Goal: Information Seeking & Learning: Learn about a topic

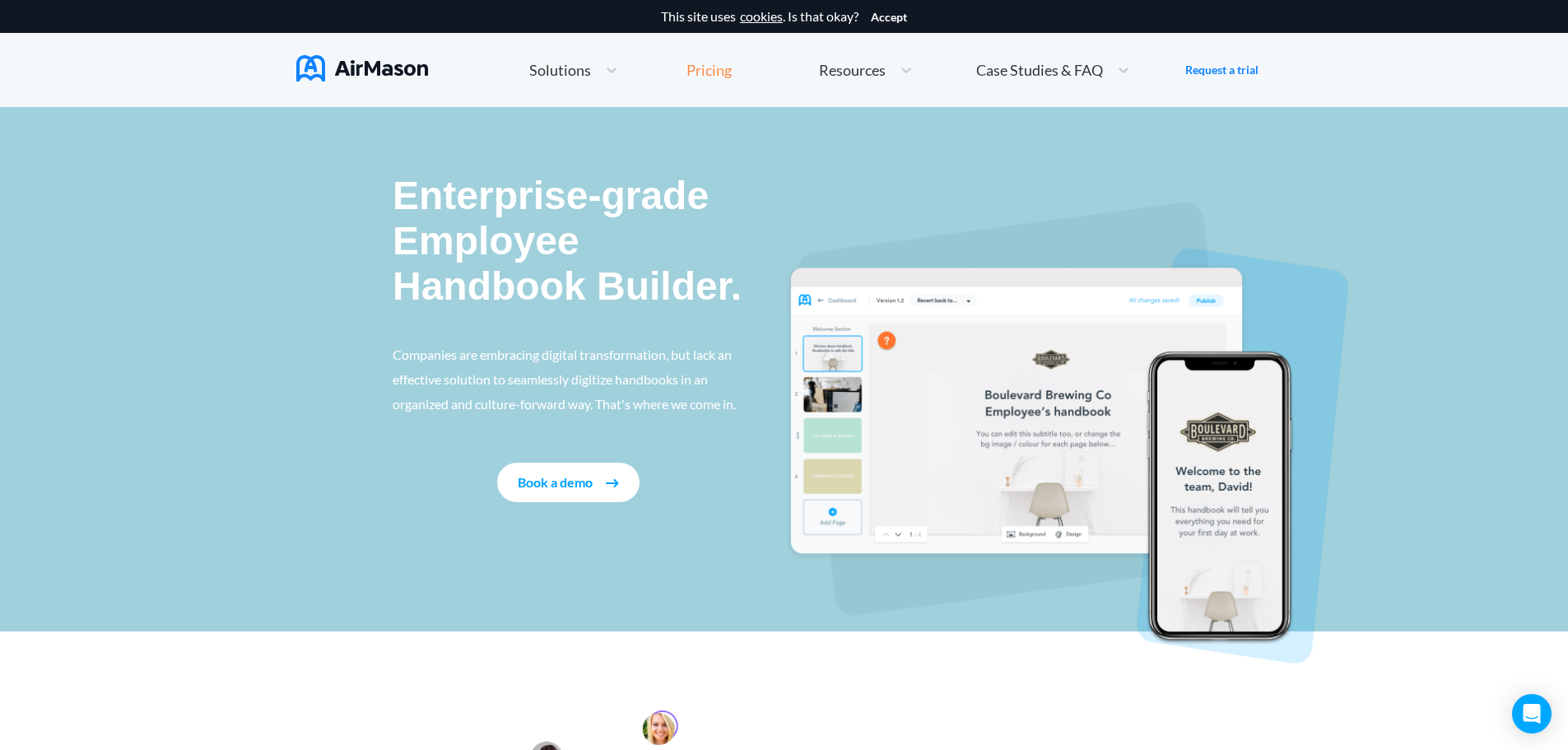
click at [699, 63] on div "Pricing" at bounding box center [710, 69] width 46 height 15
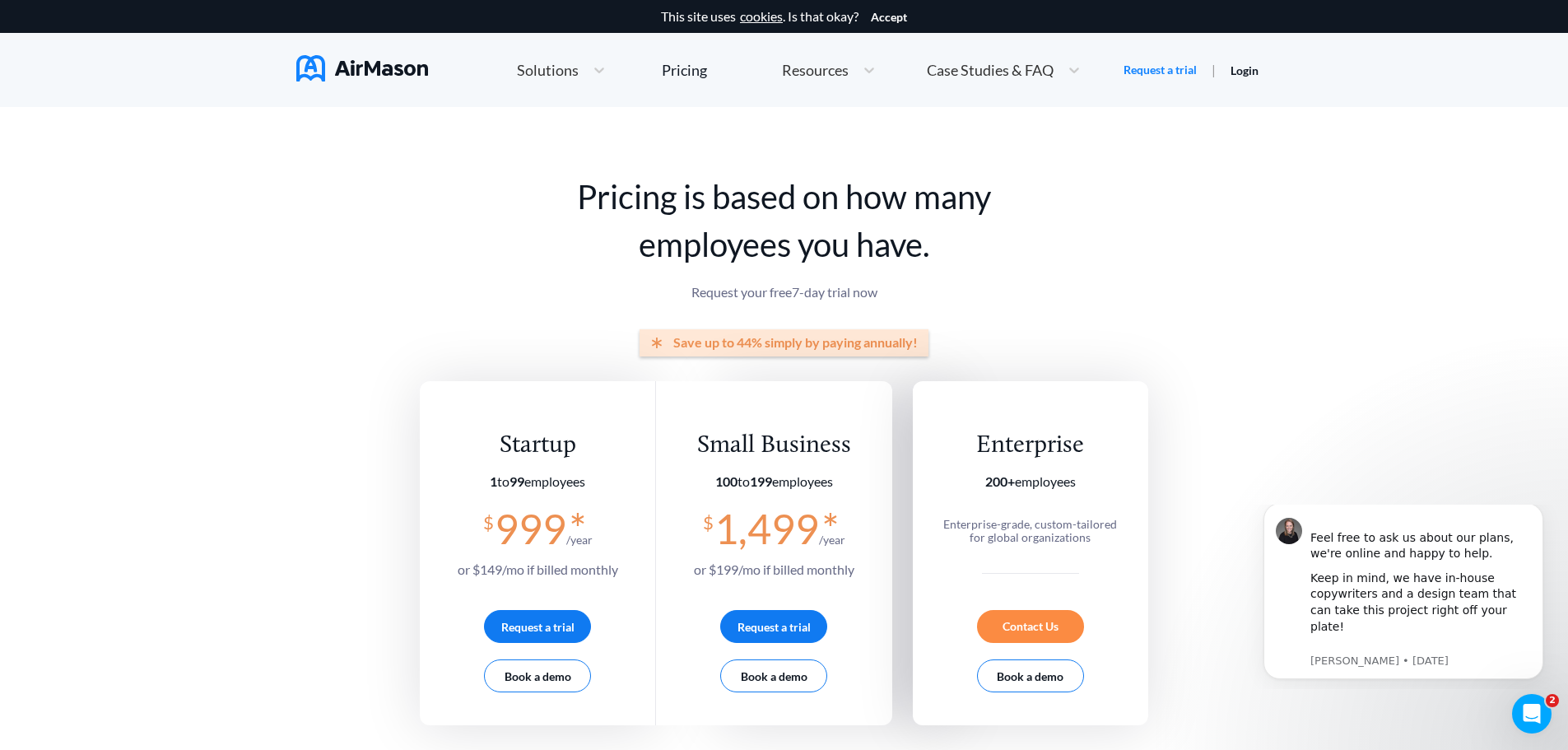
click at [336, 71] on img at bounding box center [362, 69] width 132 height 26
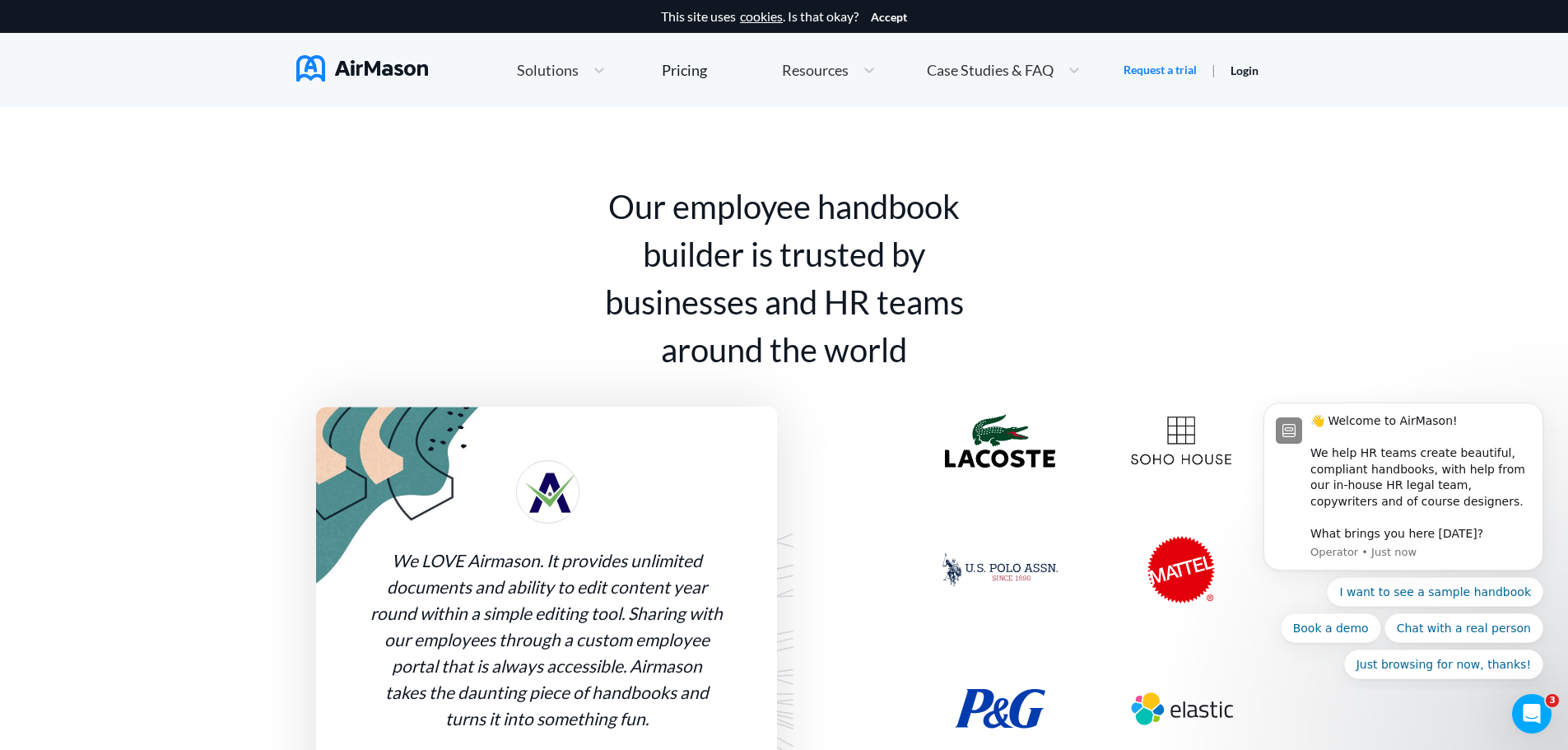
scroll to position [354, 0]
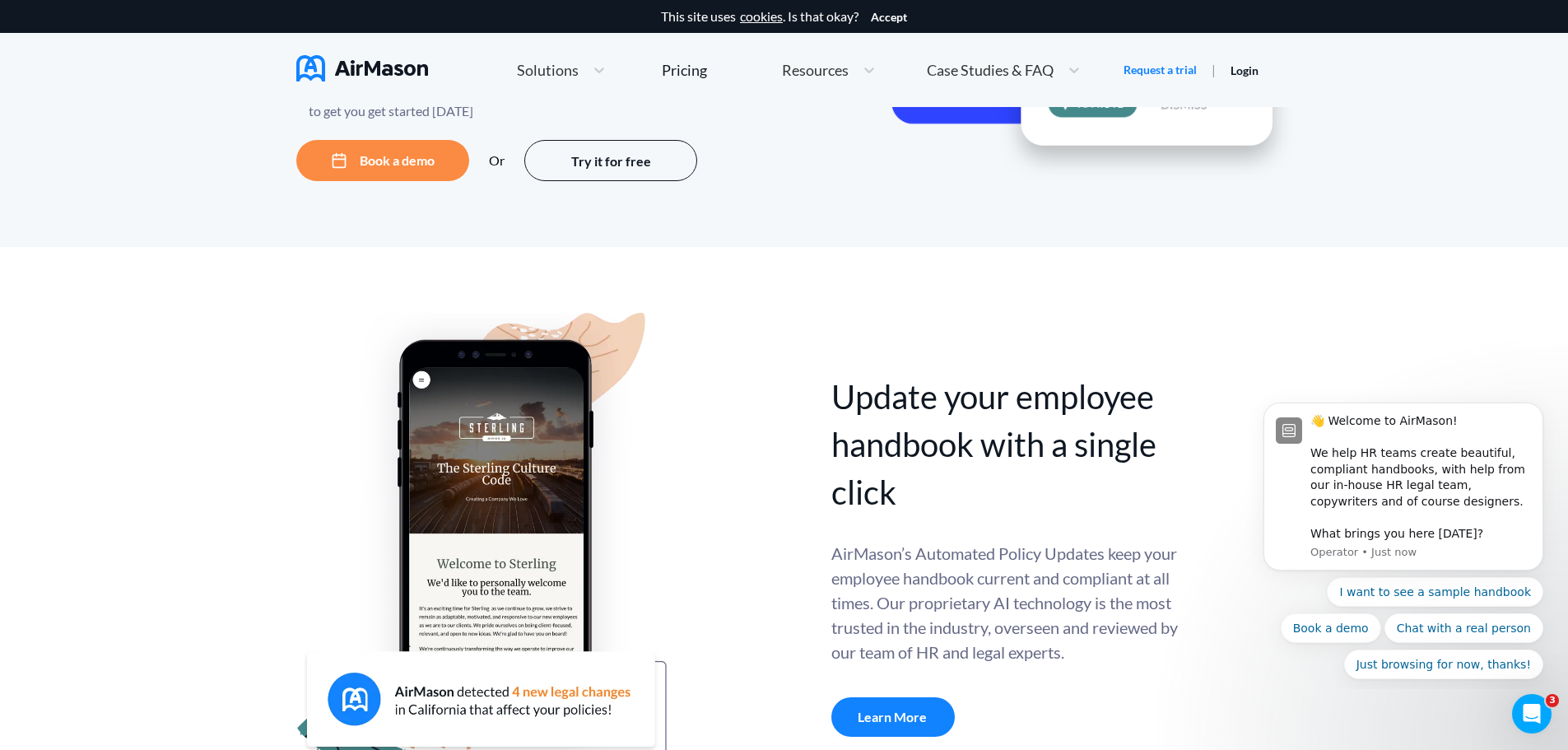
click at [554, 71] on span "Solutions" at bounding box center [548, 69] width 61 height 15
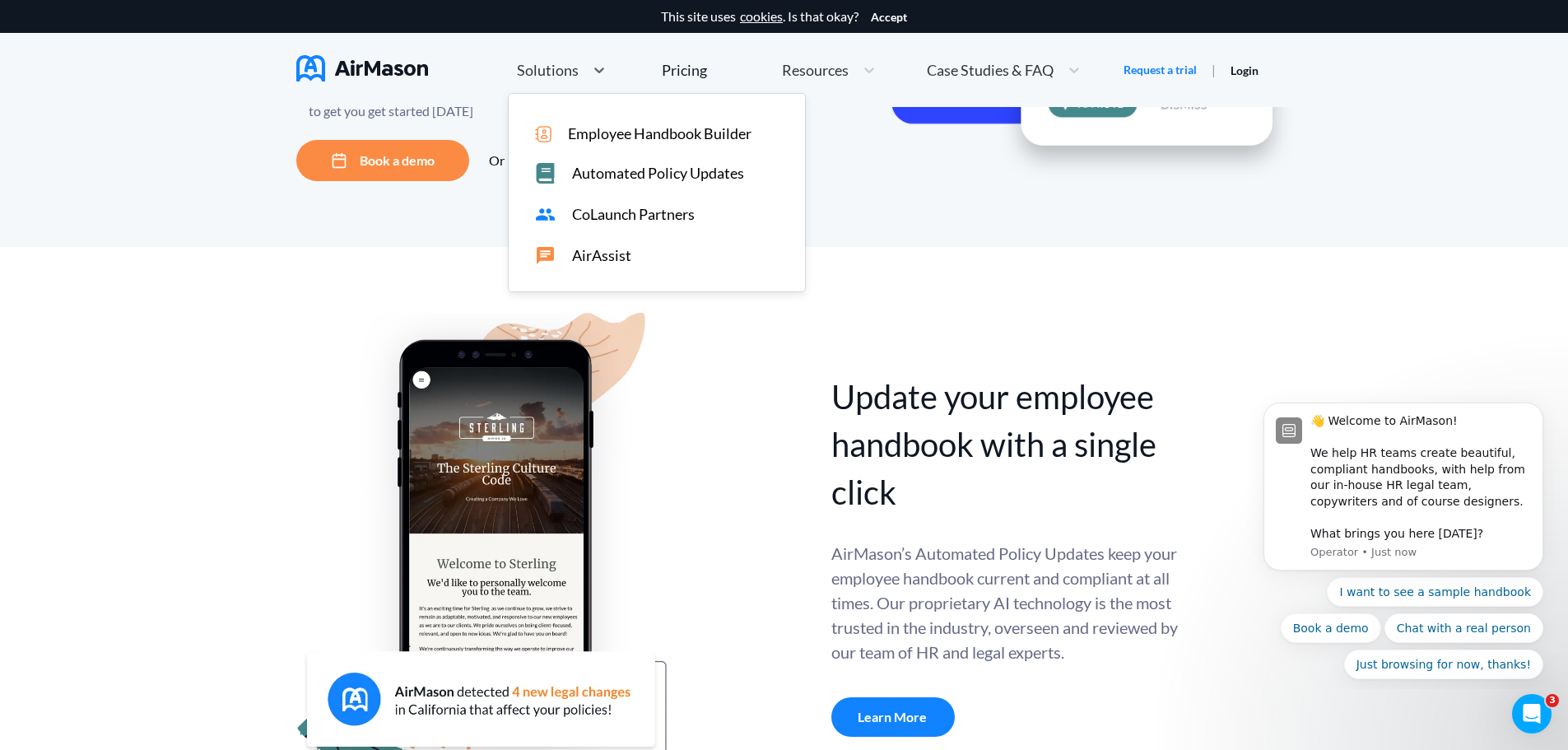
click at [621, 133] on span "Employee Handbook Builder" at bounding box center [660, 133] width 184 height 18
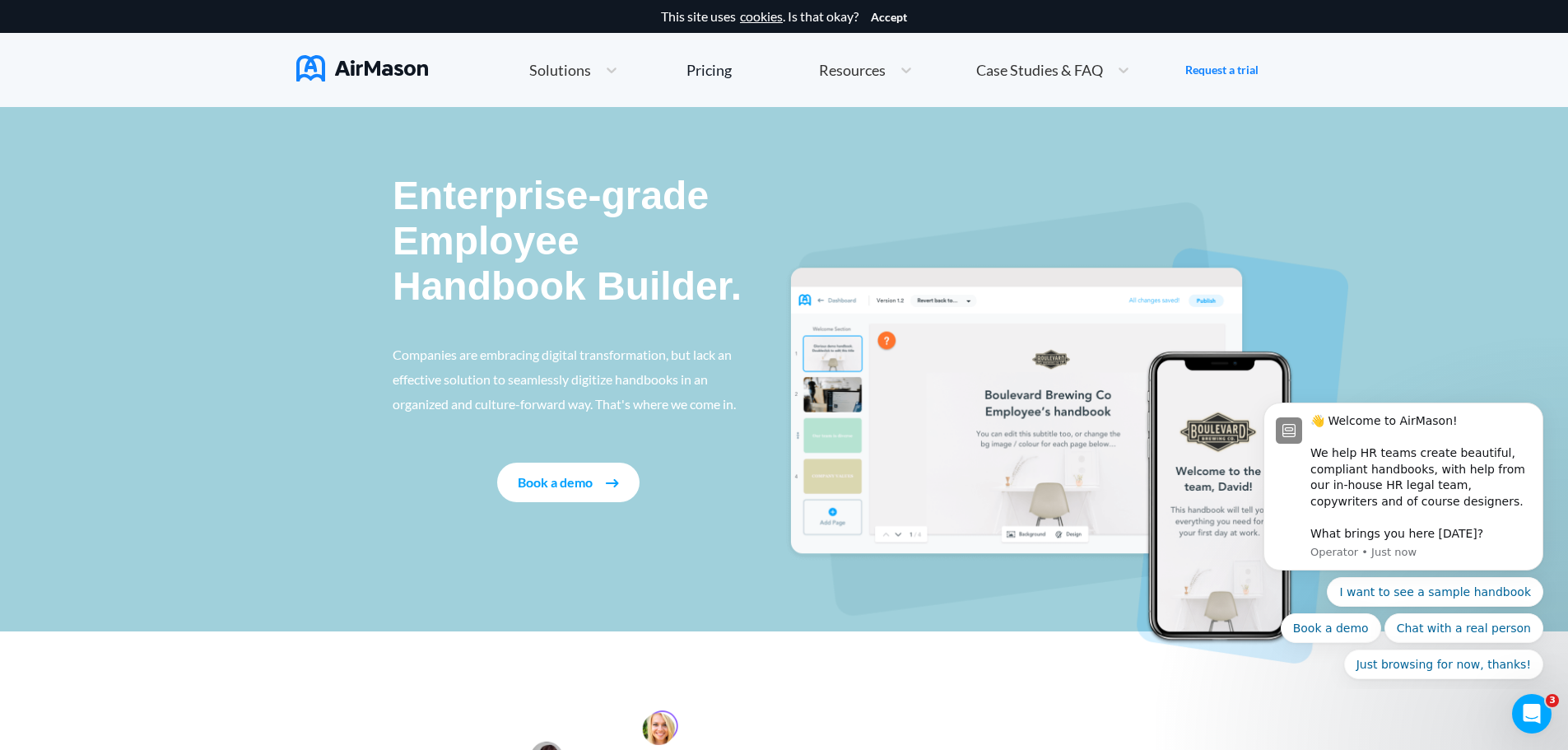
click at [1018, 75] on span "Case Studies & FAQ" at bounding box center [1040, 69] width 126 height 15
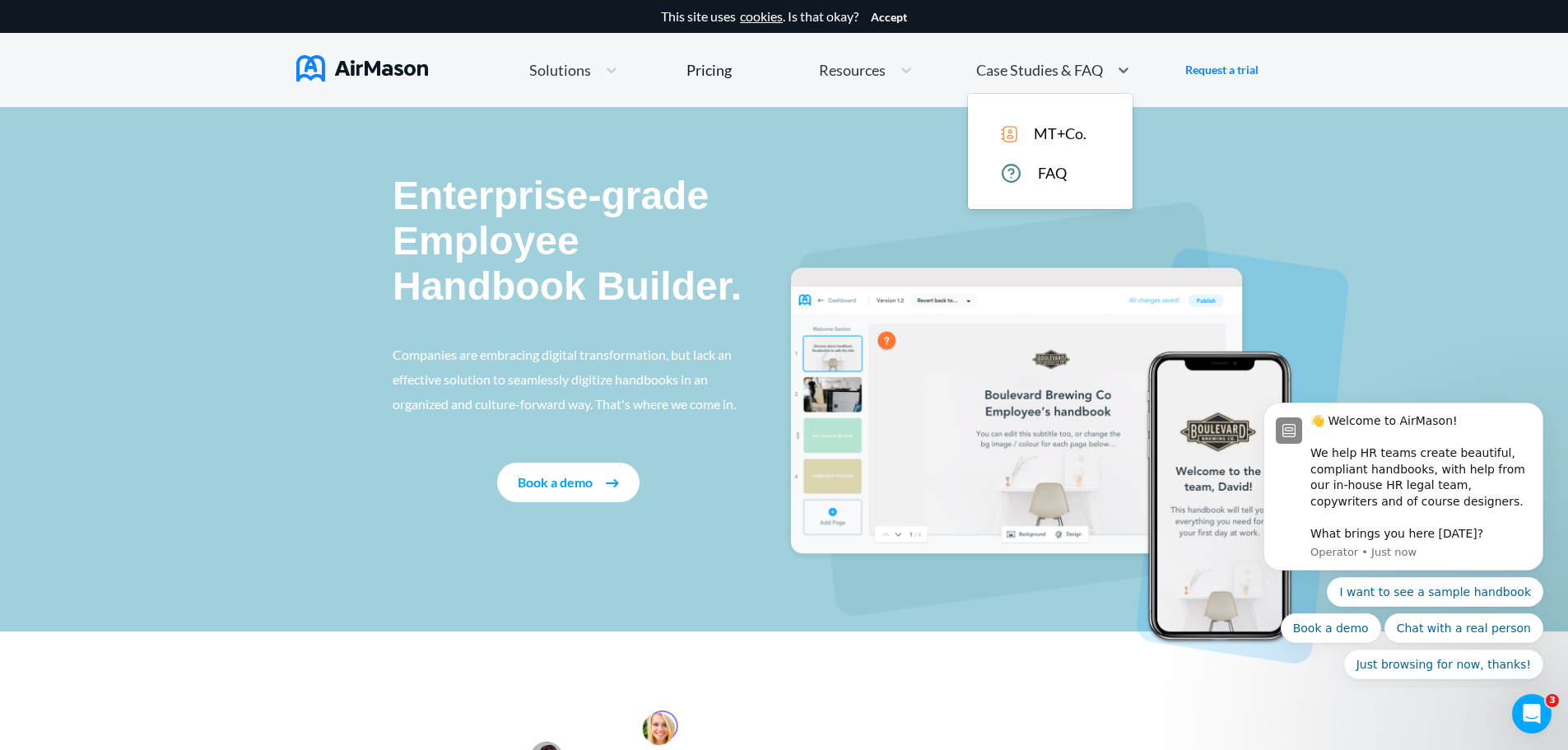
click at [1102, 61] on div "Case Studies & FAQ" at bounding box center [1038, 69] width 141 height 20
click at [1028, 69] on span "Case Studies & FAQ" at bounding box center [1040, 69] width 126 height 15
click at [1037, 129] on span "MT+Co." at bounding box center [1060, 133] width 53 height 18
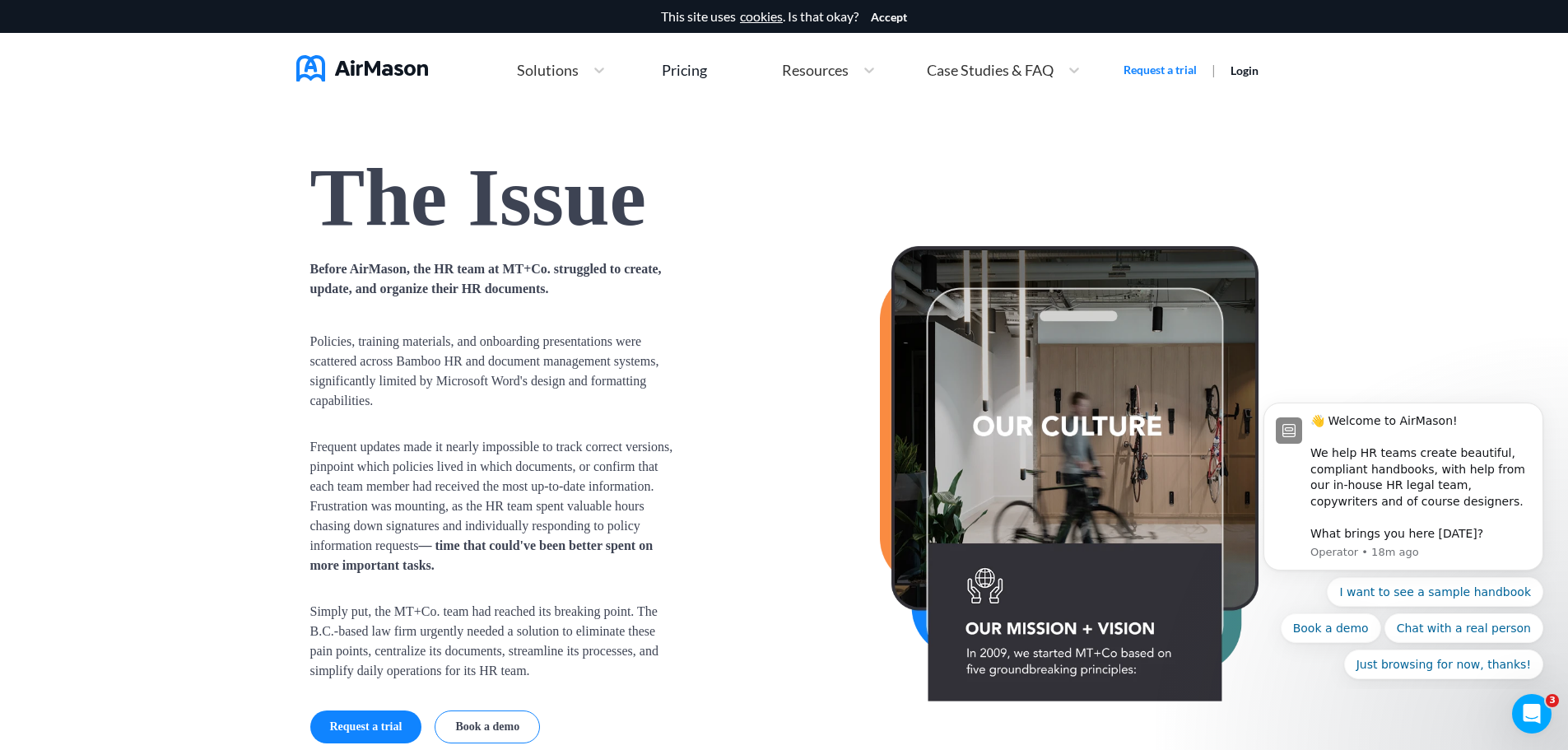
scroll to position [1070, 0]
